Goal: Find specific page/section: Find specific page/section

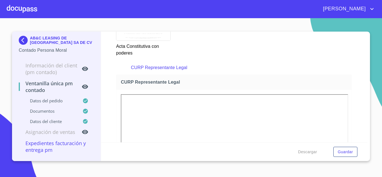
scroll to position [1118, 0]
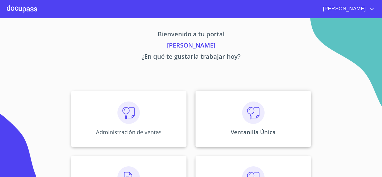
click at [238, 138] on div "Ventanilla Única" at bounding box center [252, 119] width 115 height 56
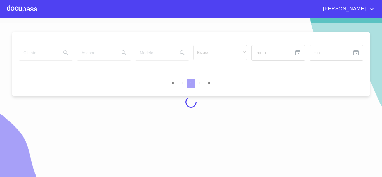
click at [42, 51] on div at bounding box center [191, 102] width 382 height 159
click at [33, 54] on div at bounding box center [191, 102] width 382 height 159
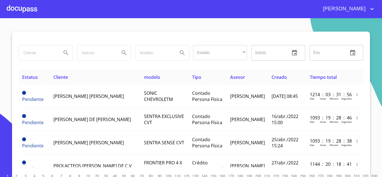
click at [32, 54] on input "search" at bounding box center [38, 52] width 38 height 15
type input "BANORTE"
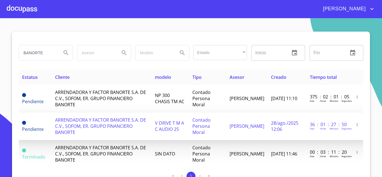
click at [68, 126] on span "ARRENDADORA Y FACTOR BANORTE S.A. DE C.V., SOFOM, ER. GRUPO FINANCIERO BANORTE" at bounding box center [100, 126] width 91 height 18
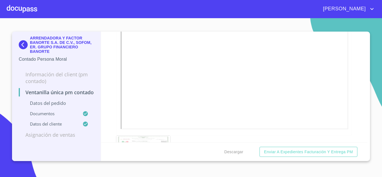
scroll to position [1007, 0]
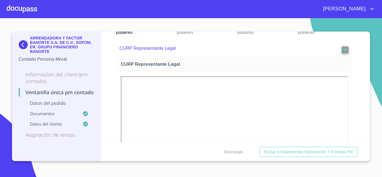
click at [24, 42] on img at bounding box center [24, 44] width 11 height 9
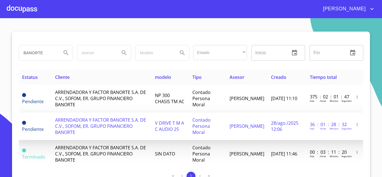
click at [104, 124] on span "ARRENDADORA Y FACTOR BANORTE S.A. DE C.V., SOFOM, ER. GRUPO FINANCIERO BANORTE" at bounding box center [100, 126] width 91 height 18
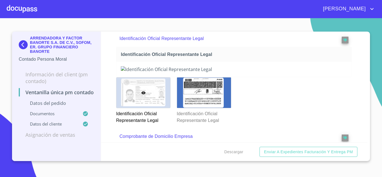
scroll to position [196, 0]
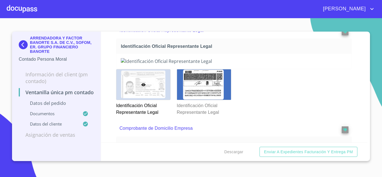
click at [295, 64] on img at bounding box center [234, 61] width 226 height 6
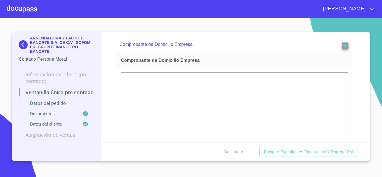
click at [212, 16] on div at bounding box center [204, 0] width 54 height 30
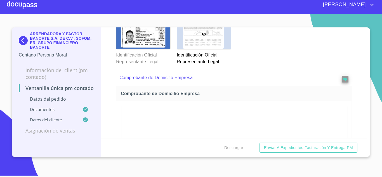
scroll to position [242, 0]
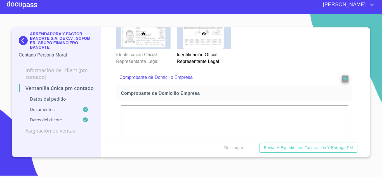
click at [159, 49] on div at bounding box center [143, 33] width 54 height 30
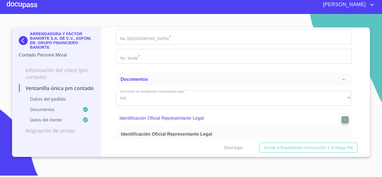
scroll to position [224, 0]
